Goal: Task Accomplishment & Management: Use online tool/utility

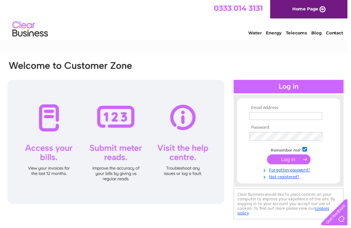
click at [277, 119] on input "text" at bounding box center [289, 117] width 74 height 8
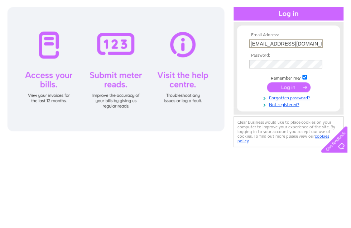
type input "Carol290260@icloud.com"
click at [294, 157] on input "submit" at bounding box center [292, 162] width 44 height 10
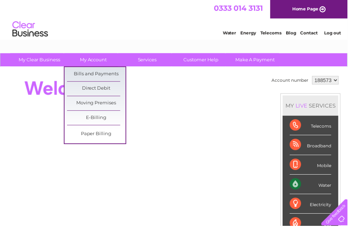
click at [110, 75] on link "Bills and Payments" at bounding box center [97, 75] width 59 height 14
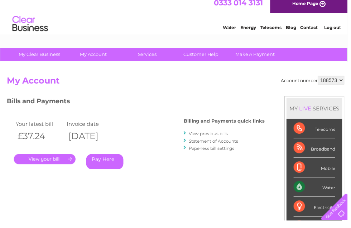
scroll to position [6, 0]
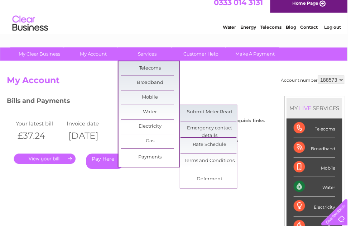
click at [223, 114] on link "Submit Meter Read" at bounding box center [211, 113] width 59 height 14
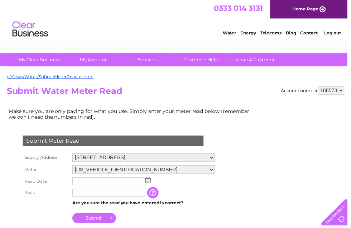
click at [91, 187] on input "text" at bounding box center [110, 183] width 74 height 8
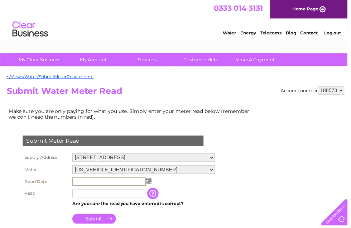
click at [85, 199] on input "text" at bounding box center [110, 195] width 74 height 8
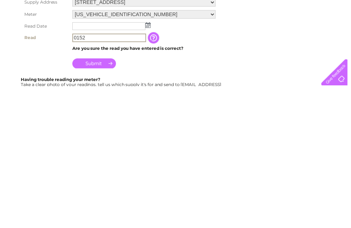
type input "0152"
click at [87, 164] on input "text" at bounding box center [110, 168] width 74 height 8
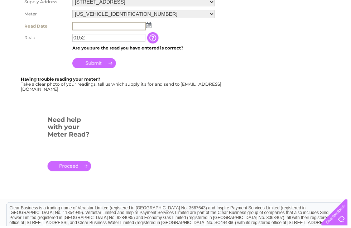
click at [151, 28] on img at bounding box center [150, 26] width 5 height 6
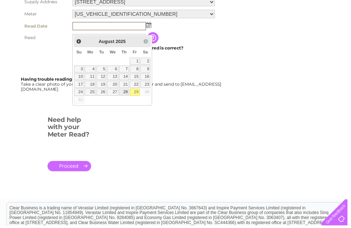
click at [128, 95] on link "28" at bounding box center [125, 93] width 10 height 7
type input "2025/08/28"
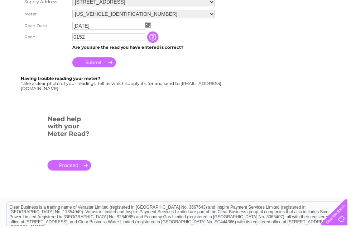
click at [106, 68] on input "Submit" at bounding box center [95, 63] width 44 height 10
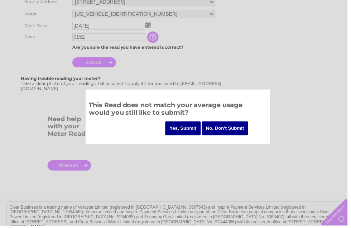
click at [182, 127] on input "Yes, Submit" at bounding box center [185, 130] width 36 height 14
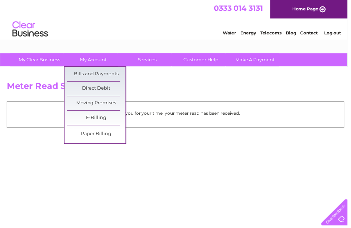
click at [115, 77] on link "Bills and Payments" at bounding box center [97, 75] width 59 height 14
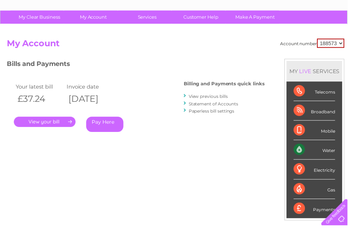
scroll to position [44, 0]
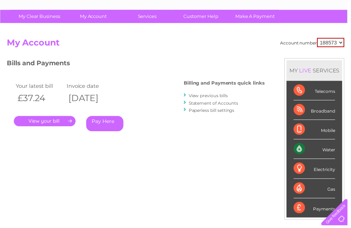
click at [55, 122] on link "." at bounding box center [45, 122] width 62 height 10
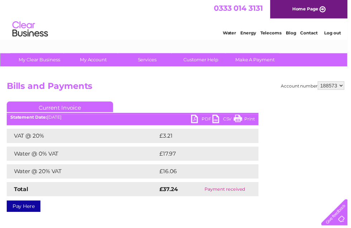
click at [199, 123] on link "PDF" at bounding box center [204, 121] width 22 height 10
click at [338, 36] on link "Log out" at bounding box center [336, 32] width 17 height 5
